Goal: Transaction & Acquisition: Book appointment/travel/reservation

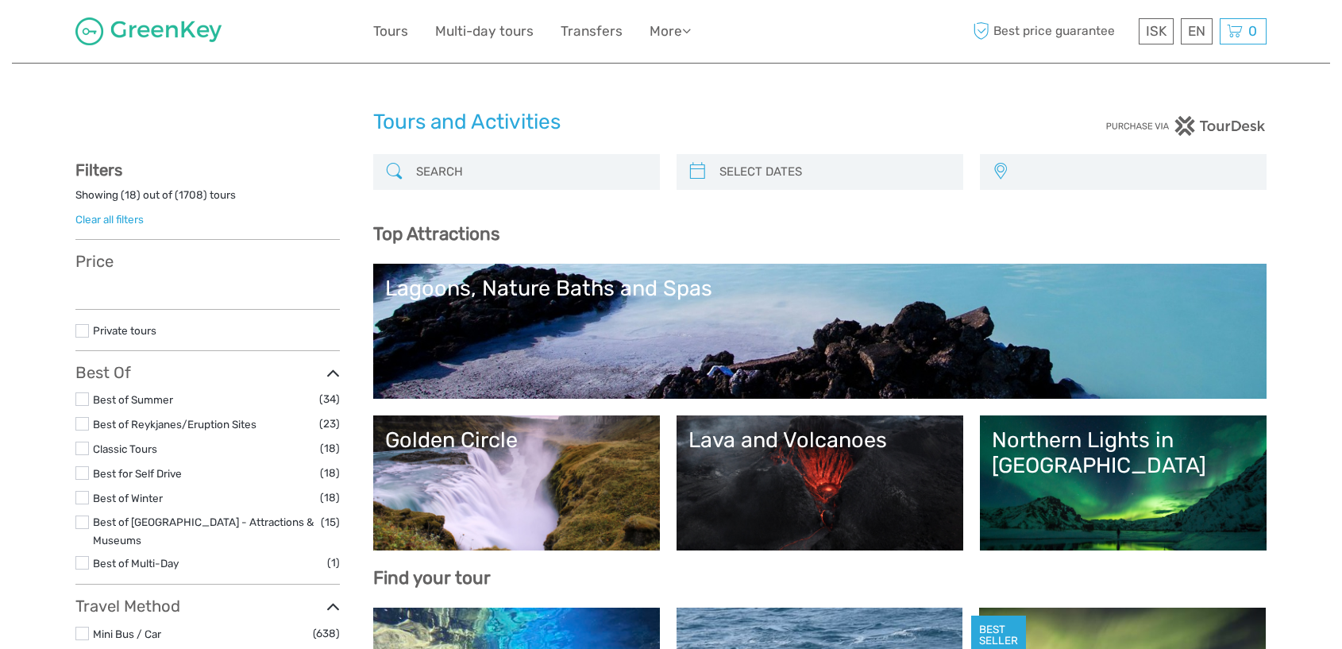
select select
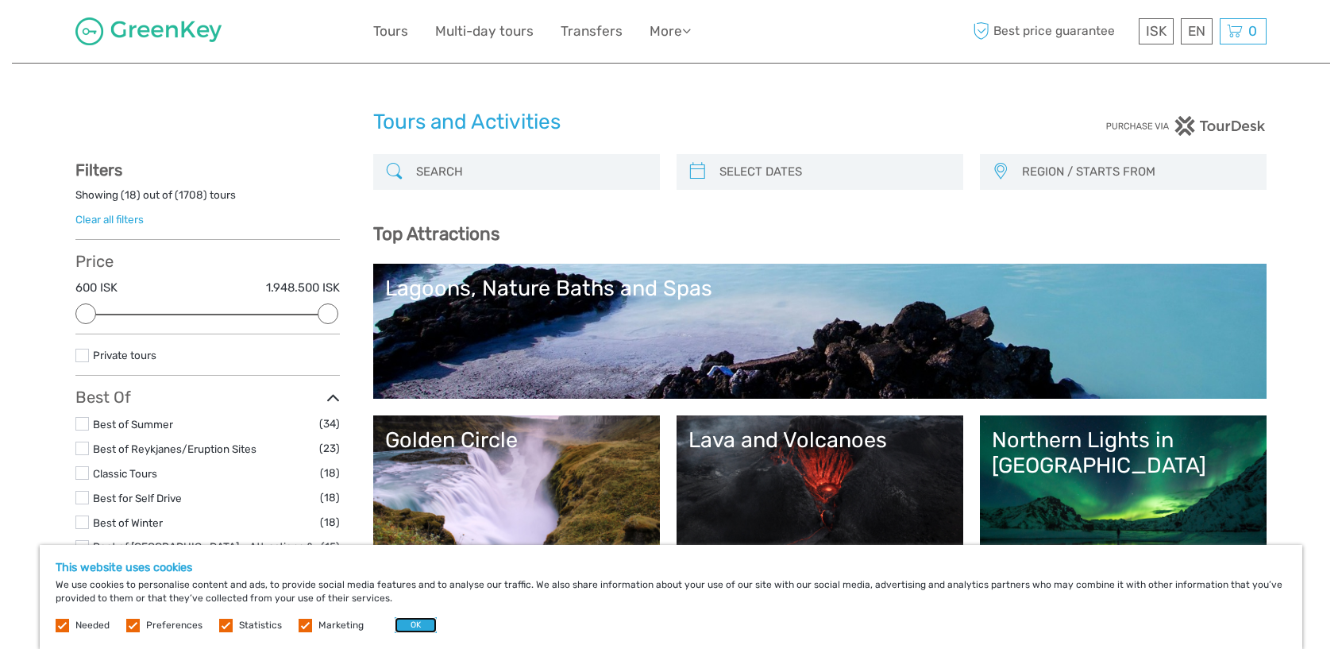
click at [399, 626] on button "OK" at bounding box center [416, 625] width 42 height 16
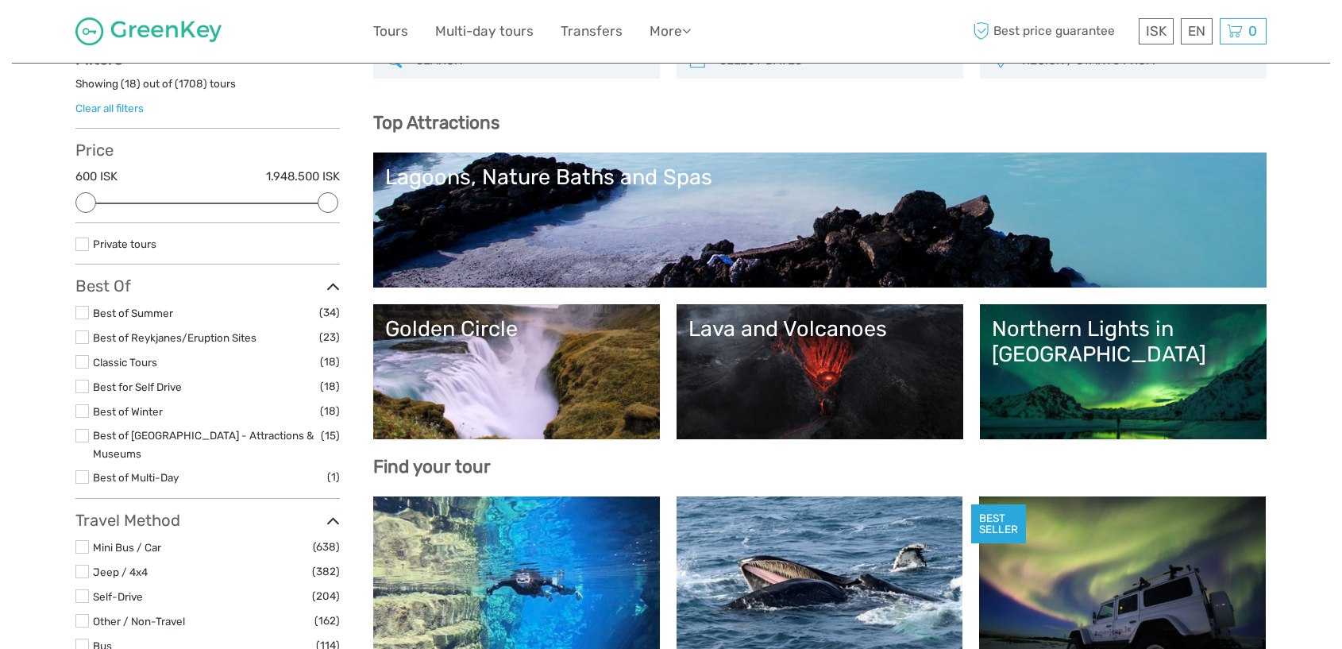
scroll to position [114, 0]
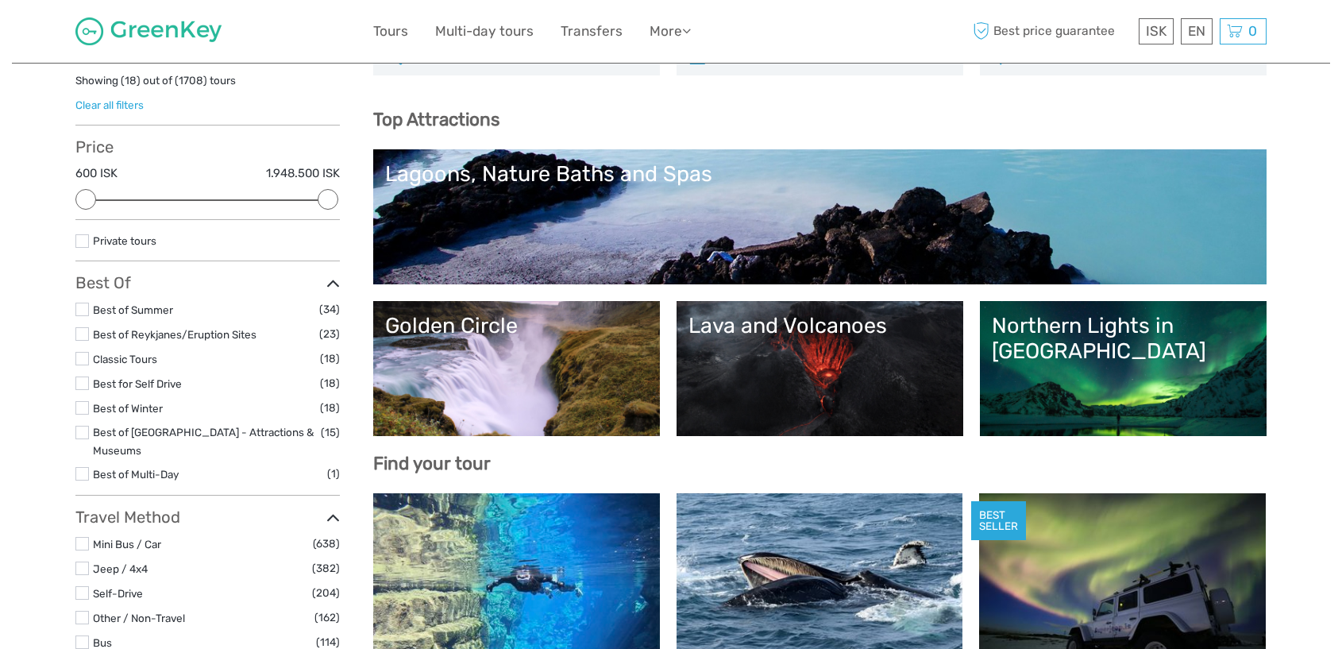
click at [1077, 358] on link "Northern Lights in [GEOGRAPHIC_DATA]" at bounding box center [1123, 368] width 263 height 111
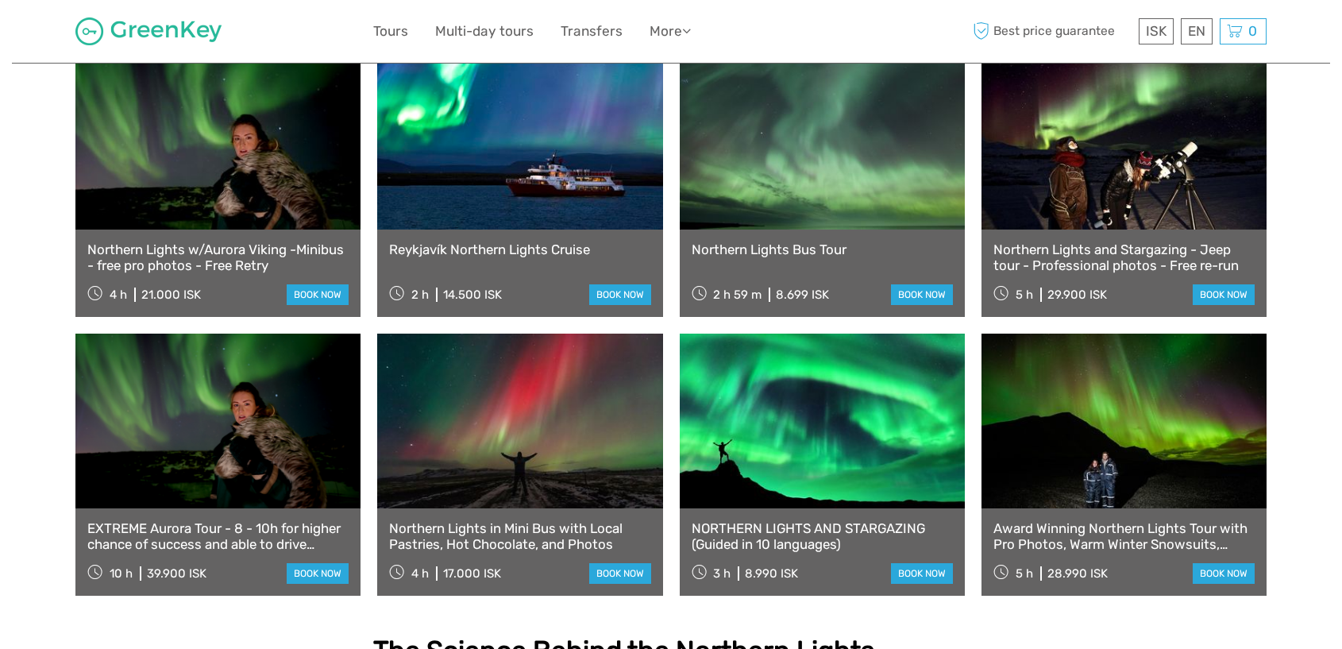
scroll to position [875, 0]
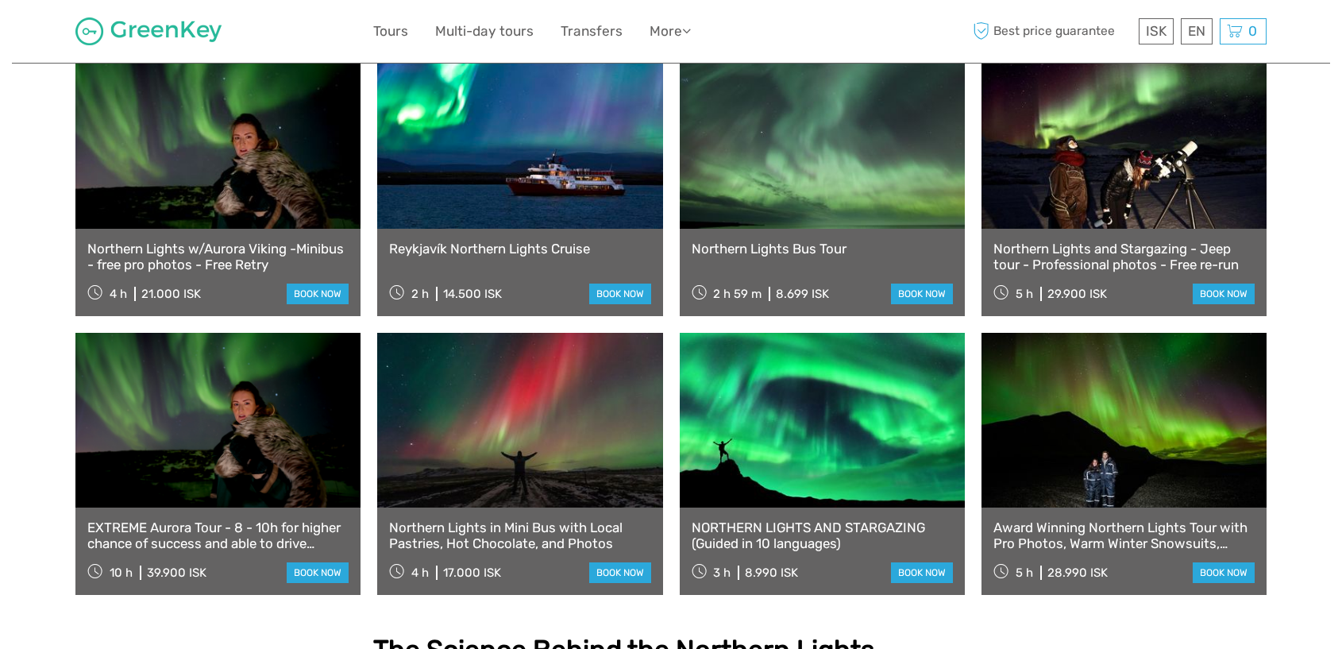
click at [180, 520] on link "EXTREME Aurora Tour - 8 - 10h for higher chance of success and able to drive fa…" at bounding box center [217, 536] width 261 height 33
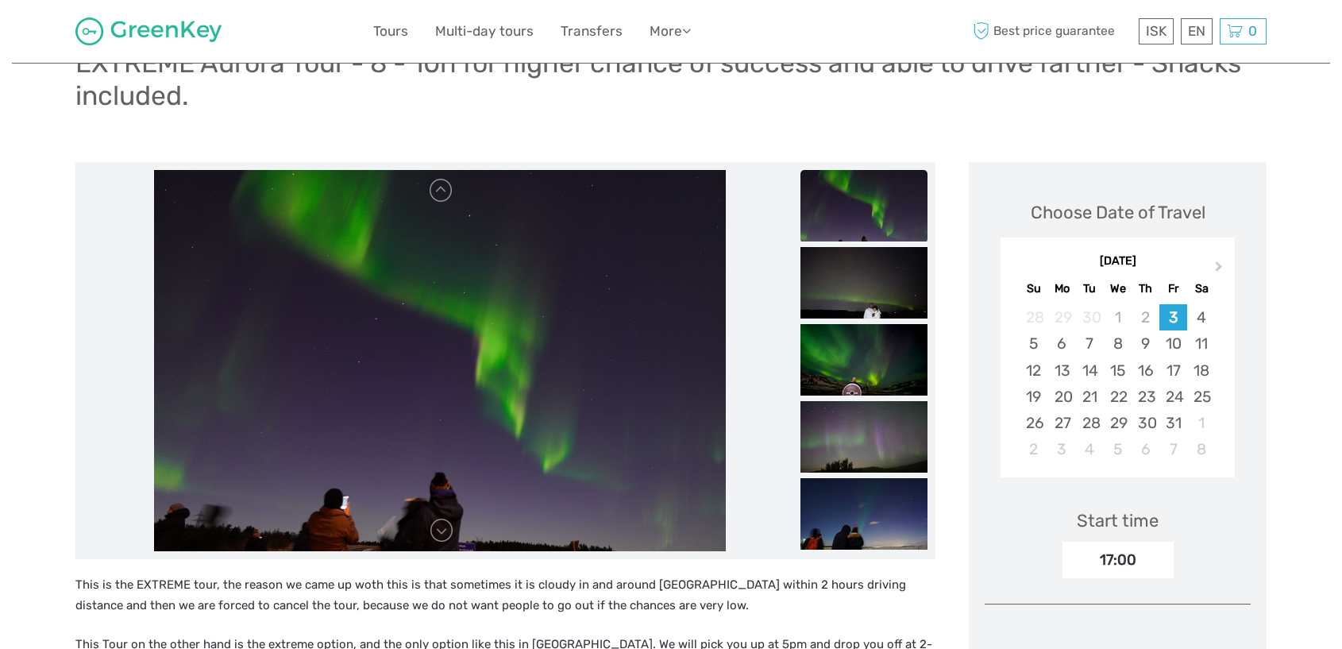
scroll to position [141, 0]
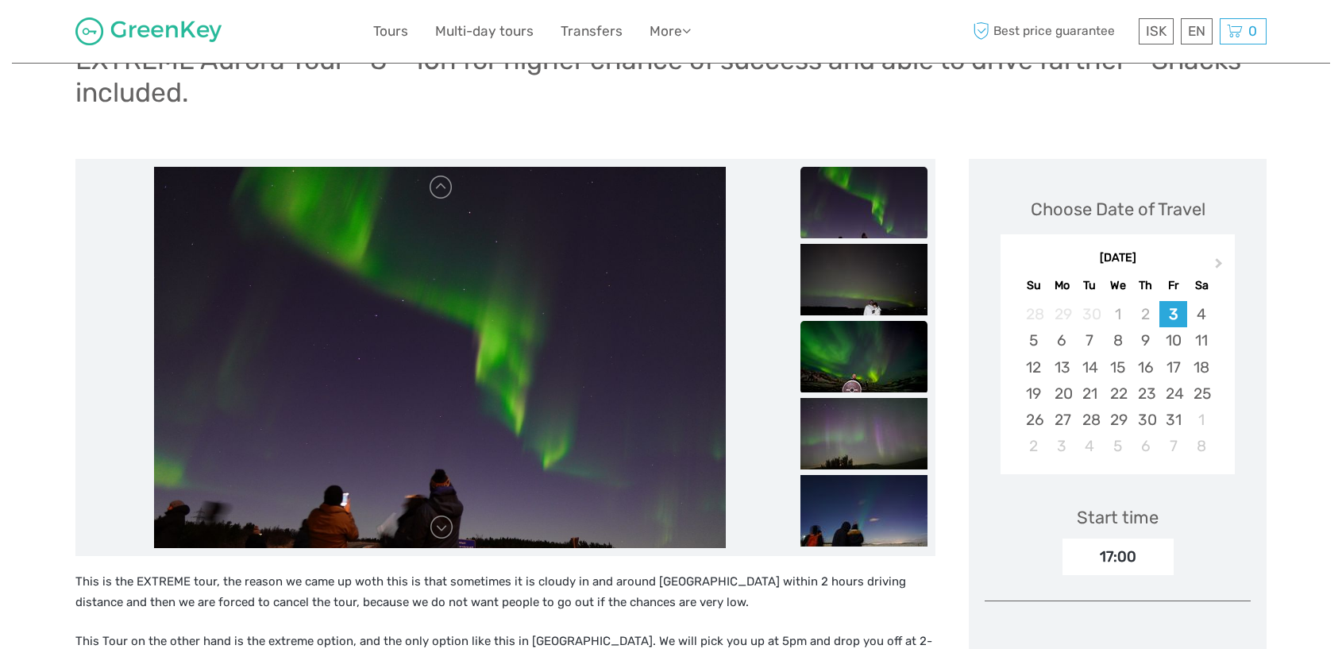
click at [867, 364] on img at bounding box center [864, 356] width 127 height 71
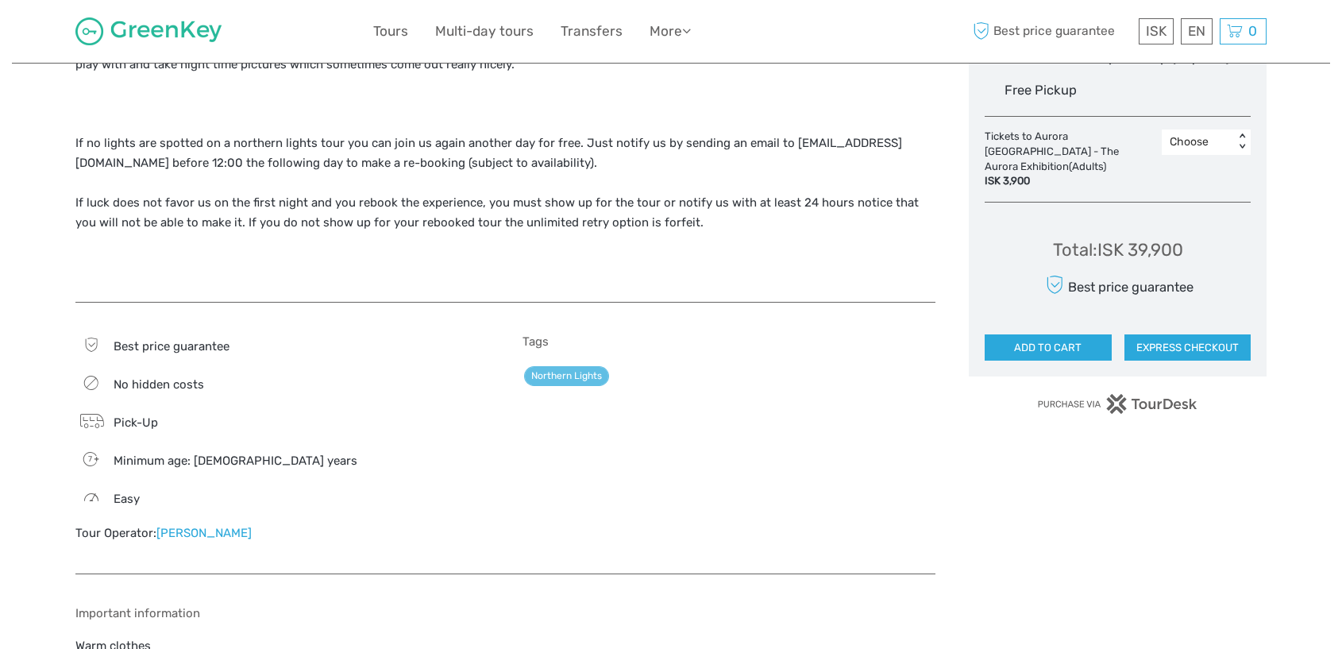
scroll to position [920, 0]
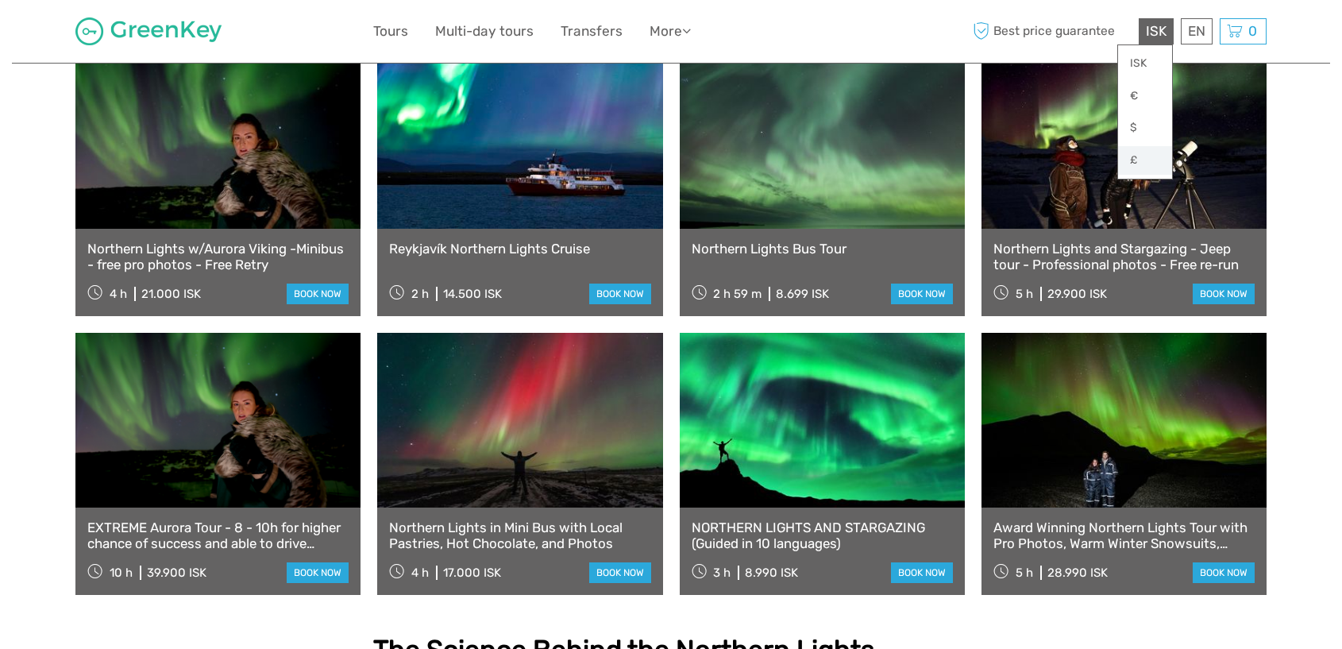
click at [1139, 158] on link "£" at bounding box center [1145, 160] width 54 height 29
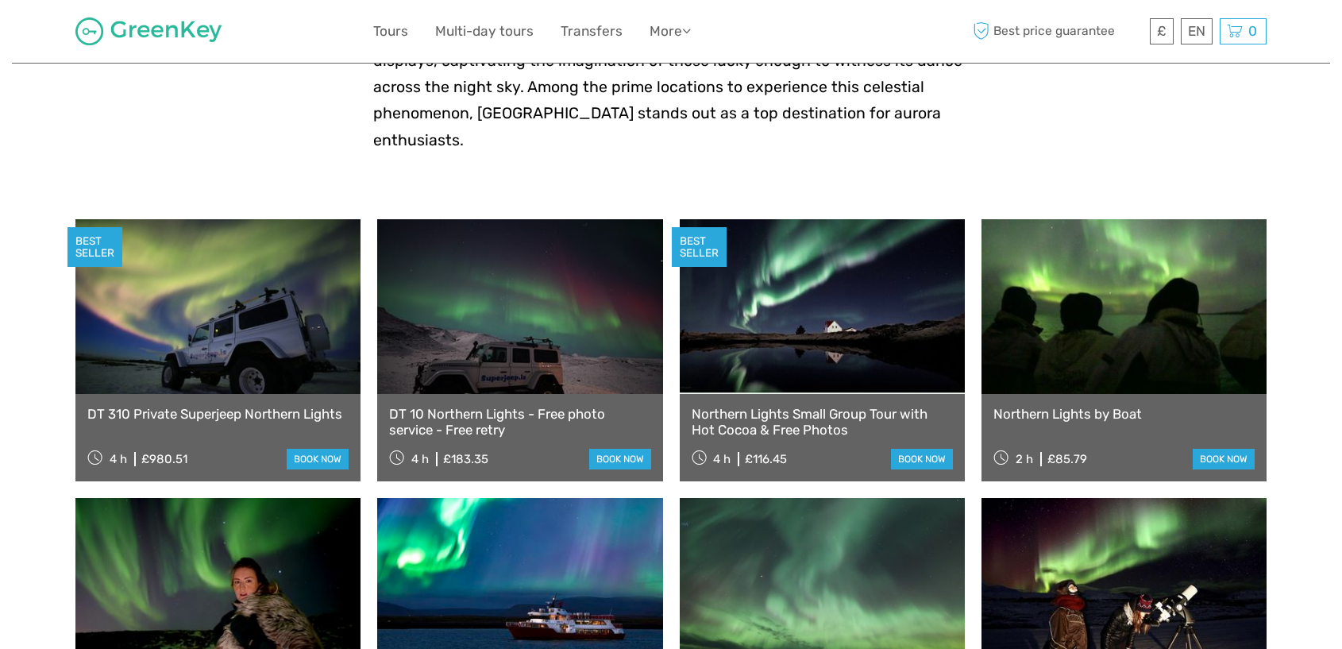
scroll to position [435, 0]
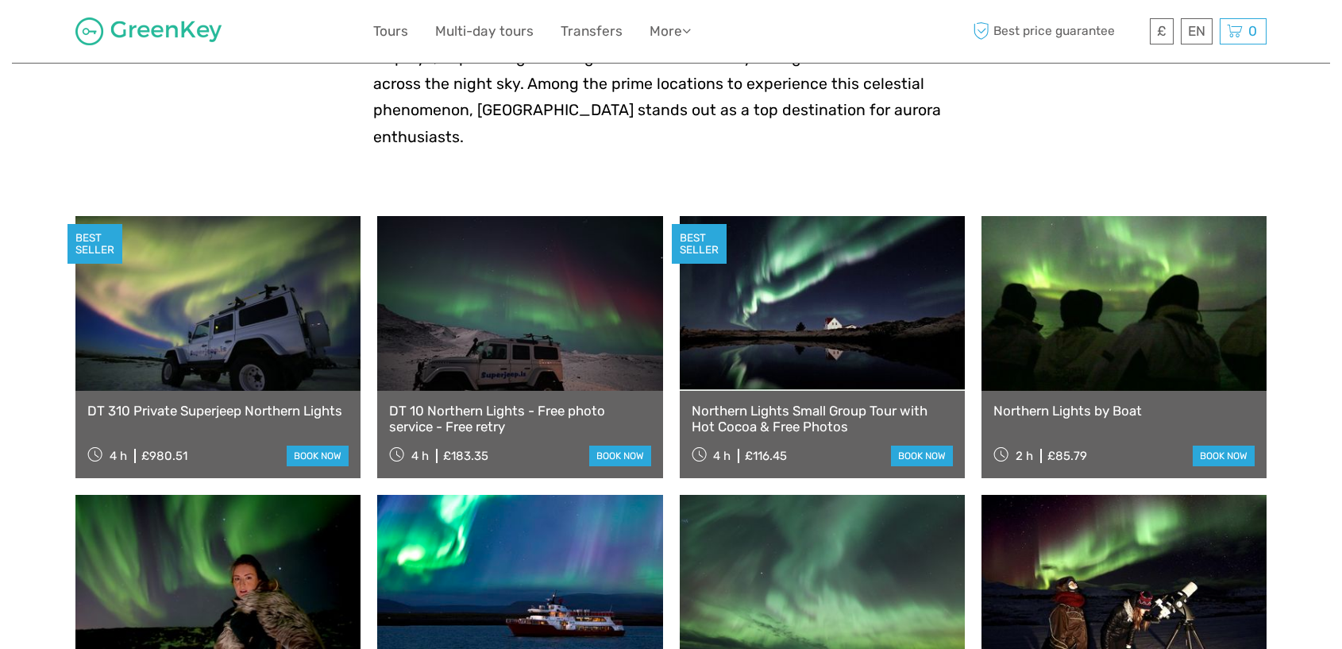
click at [803, 403] on link "Northern Lights Small Group Tour with Hot Cocoa & Free Photos" at bounding box center [822, 419] width 261 height 33
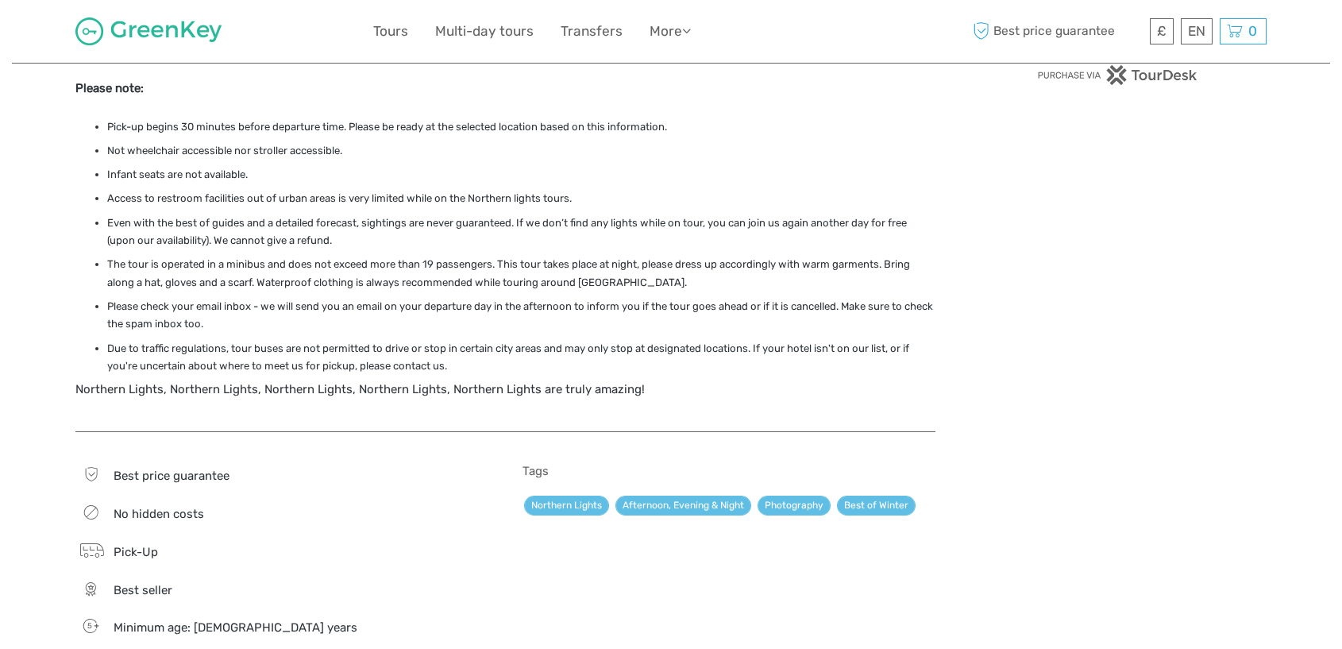
scroll to position [1199, 0]
